Goal: Information Seeking & Learning: Understand process/instructions

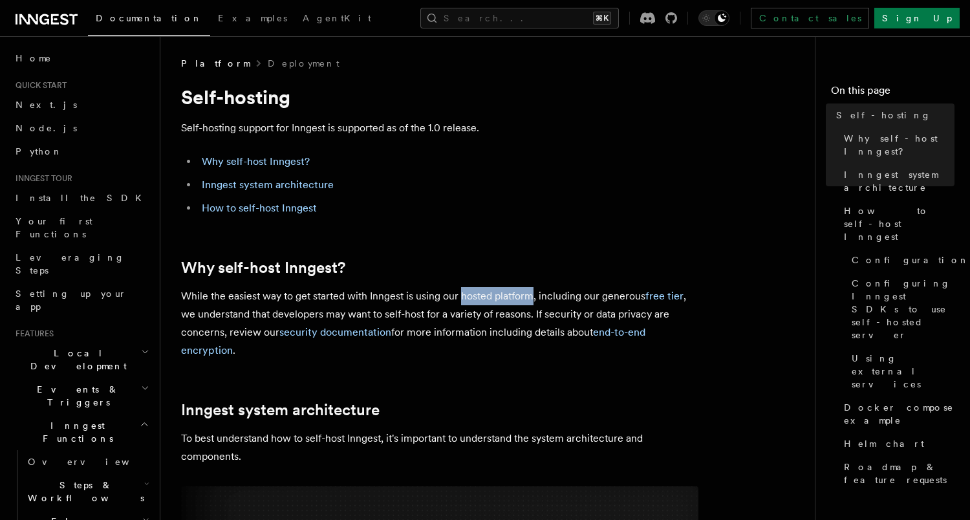
drag, startPoint x: 531, startPoint y: 293, endPoint x: 461, endPoint y: 297, distance: 70.0
click at [461, 297] on p "While the easiest way to get started with Inngest is using our hosted platform,…" at bounding box center [439, 323] width 517 height 72
copy p "hosted platform"
click at [54, 347] on span "Local Development" at bounding box center [75, 360] width 131 height 26
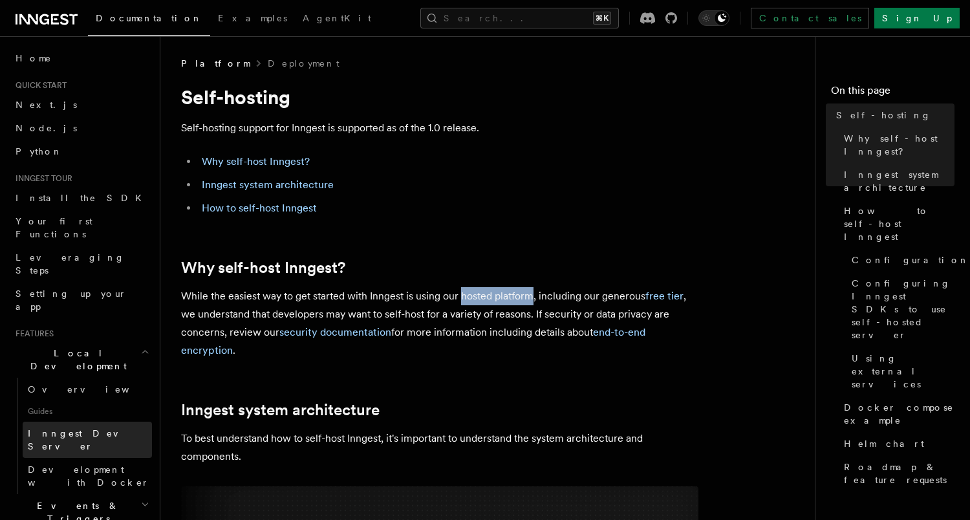
click at [60, 428] on span "Inngest Dev Server" at bounding box center [83, 439] width 111 height 23
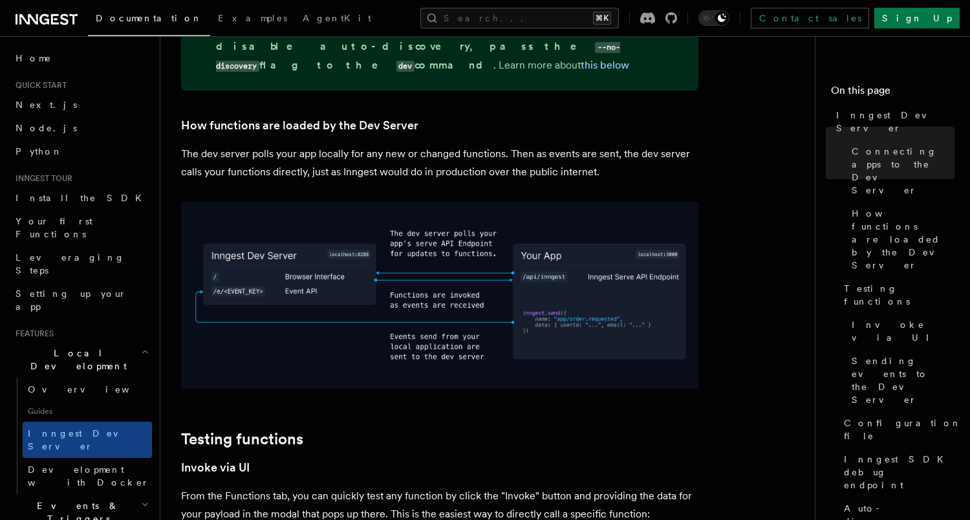
scroll to position [1182, 0]
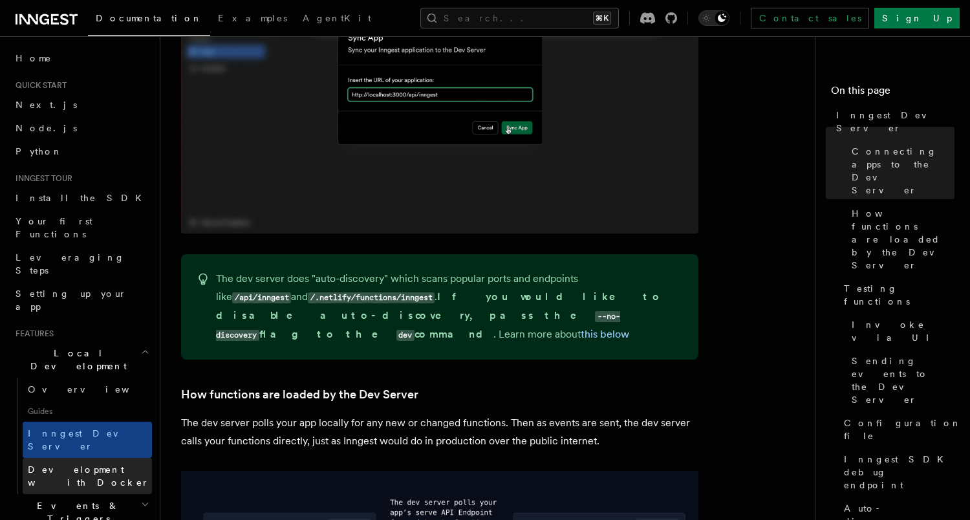
click at [97, 464] on span "Development with Docker" at bounding box center [89, 475] width 122 height 23
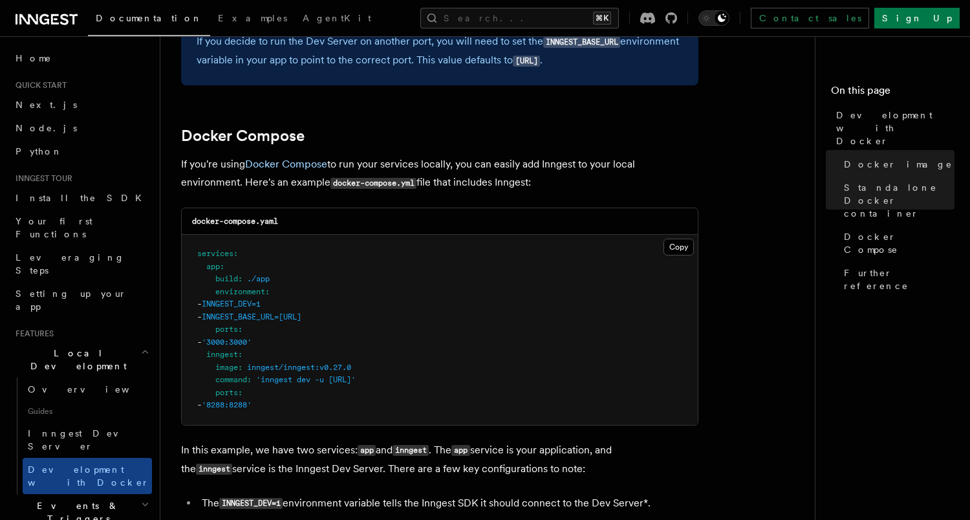
scroll to position [838, 0]
